Goal: Register for event/course

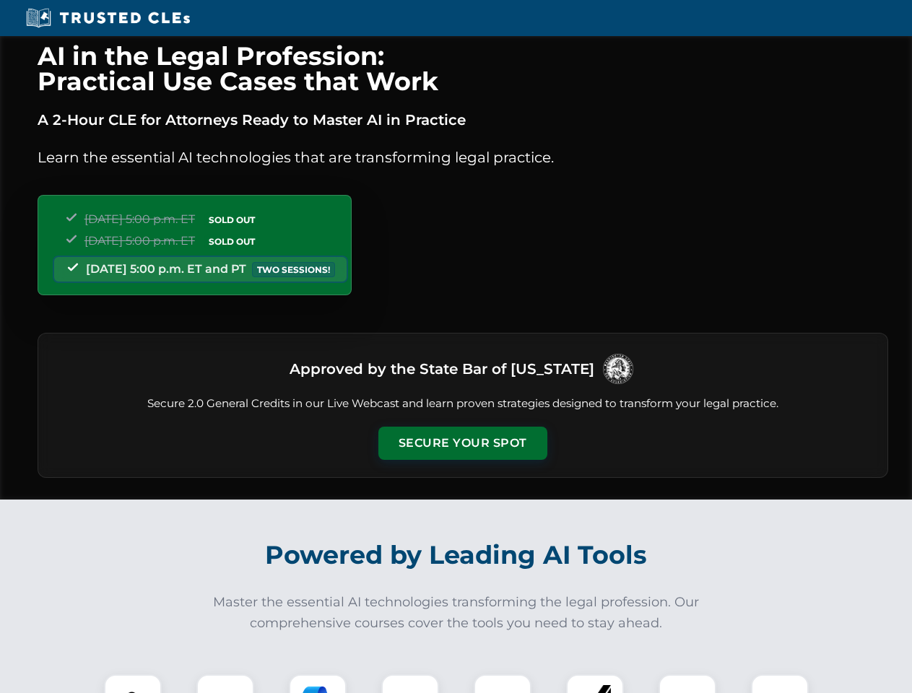
click at [462, 443] on button "Secure Your Spot" at bounding box center [462, 443] width 169 height 33
click at [133, 684] on img at bounding box center [133, 704] width 42 height 42
